Goal: Information Seeking & Learning: Learn about a topic

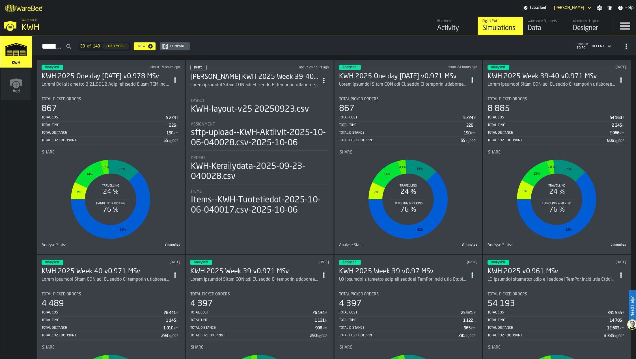
click at [108, 78] on h3 "KWH 2025 One day [DATE] v0.978 MSv" at bounding box center [106, 76] width 128 height 9
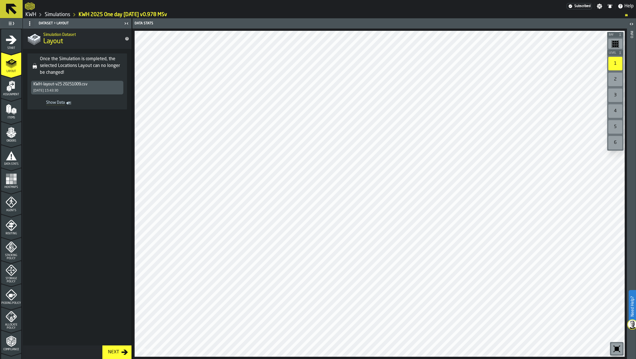
click at [616, 77] on div "2" at bounding box center [616, 80] width 14 height 14
click at [608, 63] on label "1" at bounding box center [616, 64] width 16 height 16
click at [611, 63] on div "1" at bounding box center [616, 64] width 14 height 14
click at [617, 75] on div "2" at bounding box center [616, 80] width 14 height 14
click at [7, 95] on span "Assignment" at bounding box center [11, 94] width 20 height 3
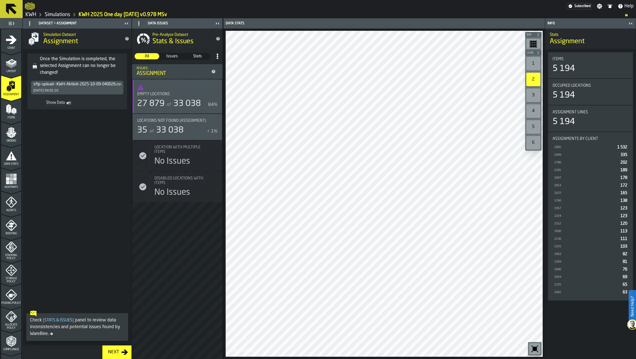
click at [166, 103] on div "of 33 038" at bounding box center [183, 104] width 35 height 10
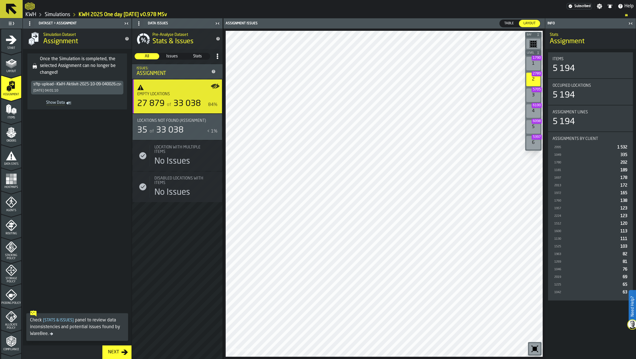
click at [533, 63] on div "1 1790" at bounding box center [534, 64] width 14 height 14
click at [162, 132] on span "33 038" at bounding box center [169, 130] width 27 height 8
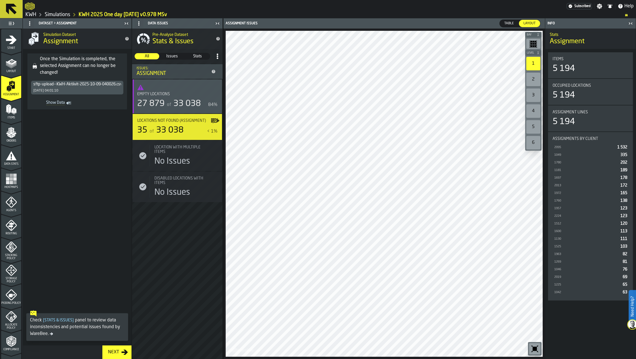
click at [173, 106] on div "of 33 038" at bounding box center [183, 104] width 35 height 10
